Goal: Find specific page/section: Find specific page/section

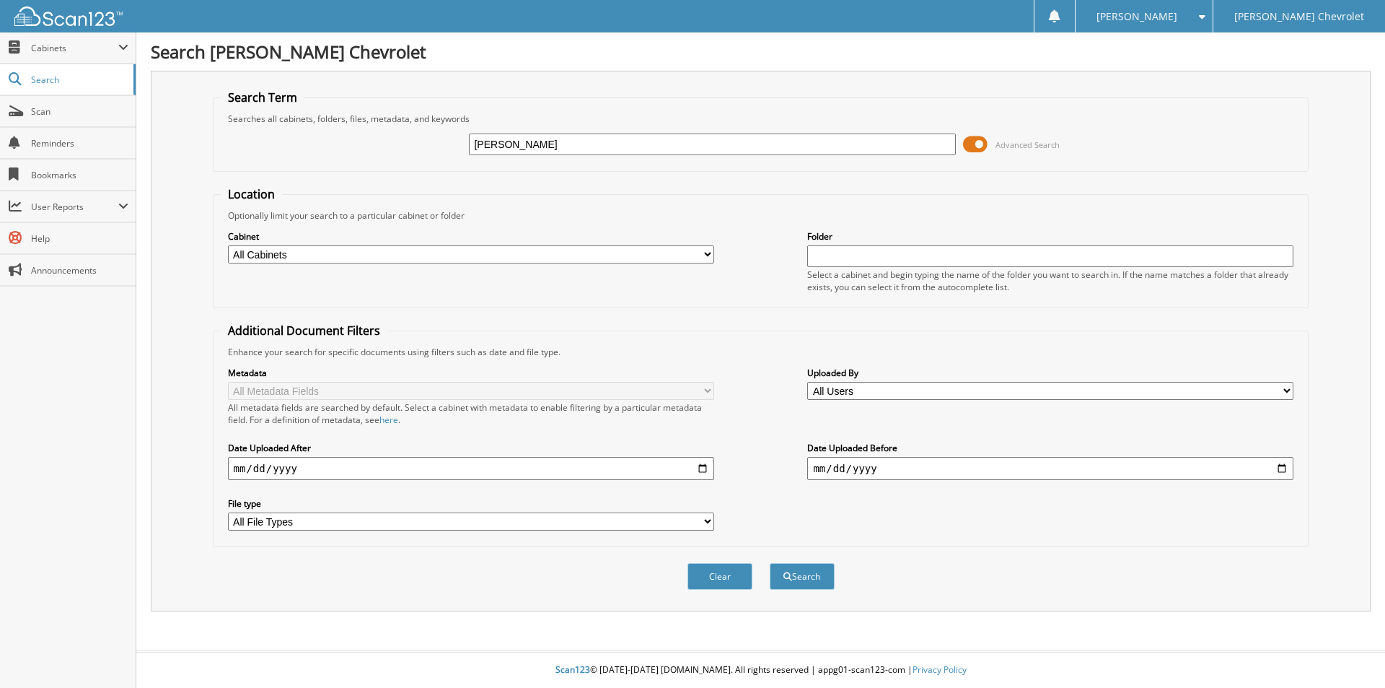
type input "[PERSON_NAME]"
click at [770, 563] on button "Search" at bounding box center [802, 576] width 65 height 27
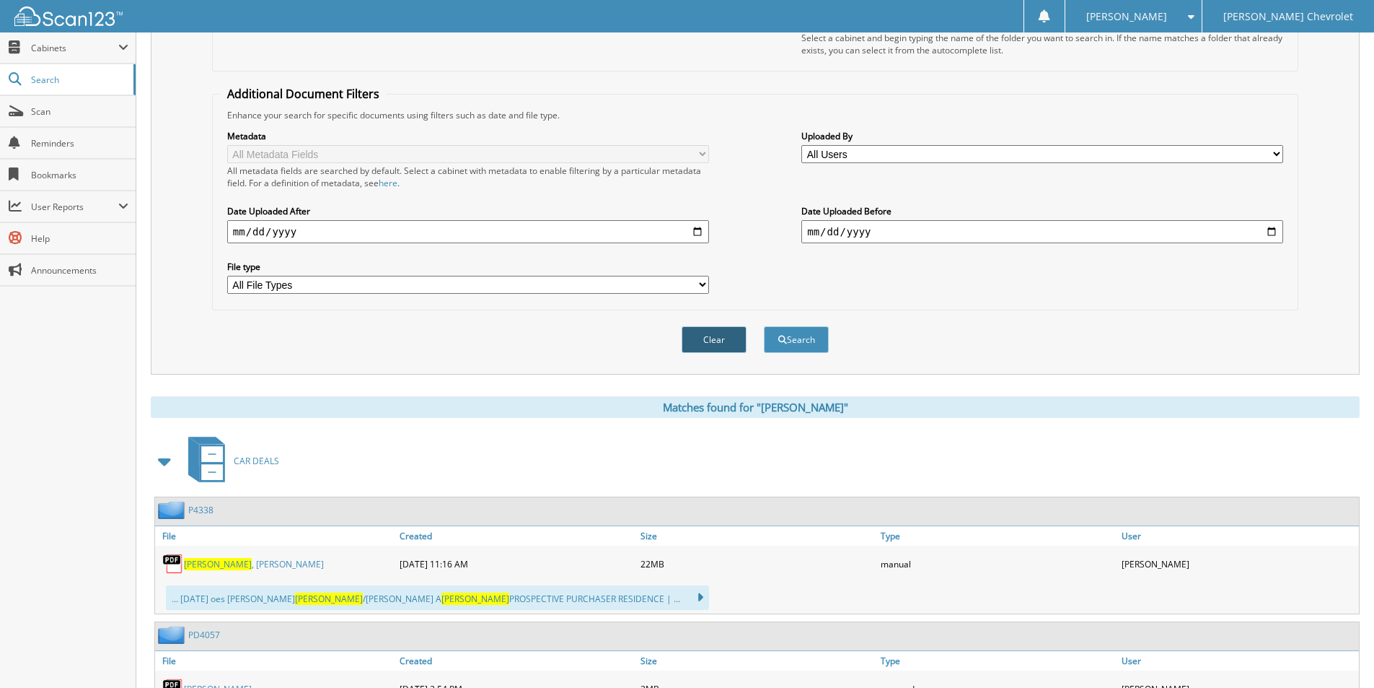
scroll to position [361, 0]
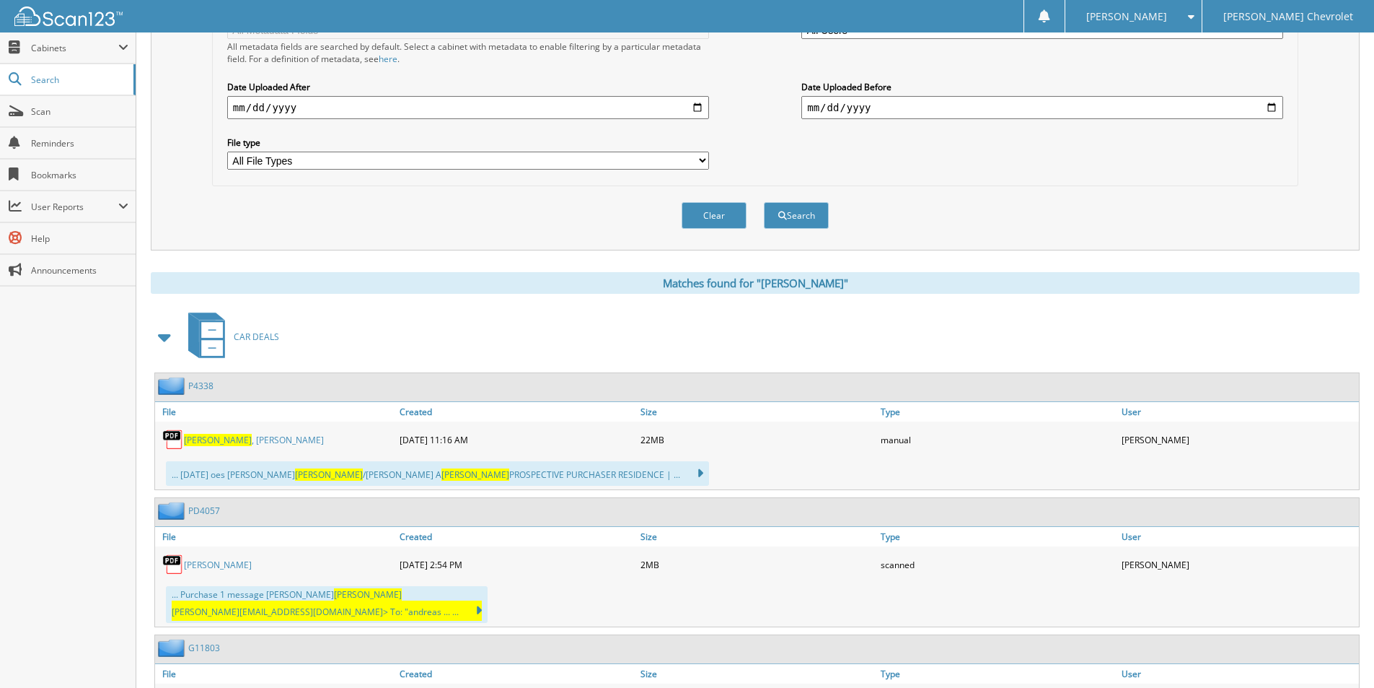
click at [198, 441] on span "[PERSON_NAME]" at bounding box center [218, 440] width 68 height 12
